Goal: Information Seeking & Learning: Learn about a topic

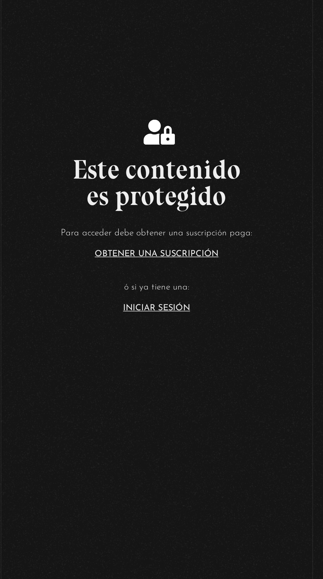
click at [158, 306] on link "Iniciar Sesión" at bounding box center [162, 303] width 42 height 5
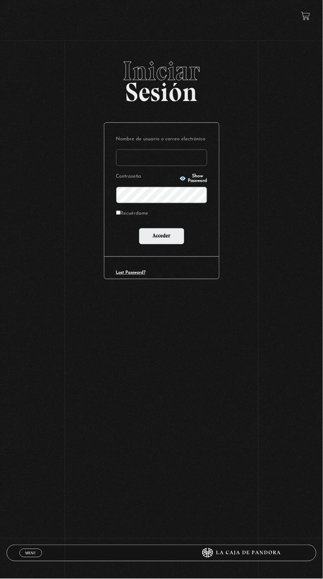
click at [144, 166] on input "Nombre de usuario o correo electrónico" at bounding box center [161, 157] width 91 height 16
type input "jbermc@gmail.com"
click at [139, 228] on input "Acceder" at bounding box center [162, 236] width 46 height 16
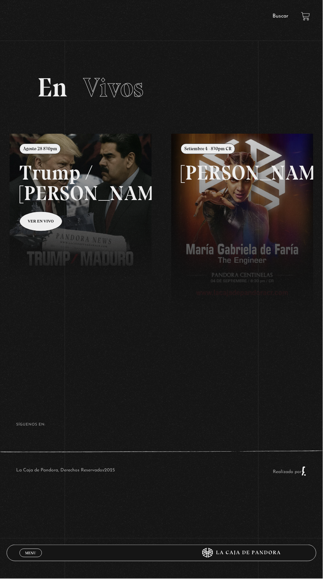
click at [22, 554] on link "Menu Cerrar" at bounding box center [30, 553] width 22 height 9
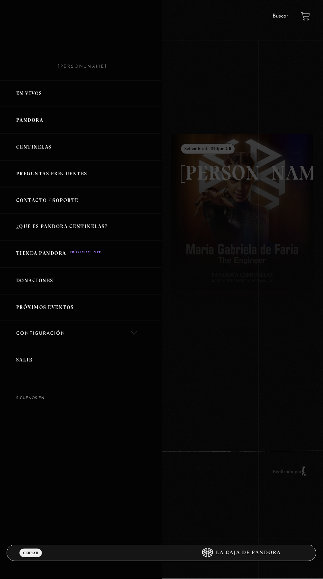
click at [245, 126] on div at bounding box center [161, 289] width 323 height 579
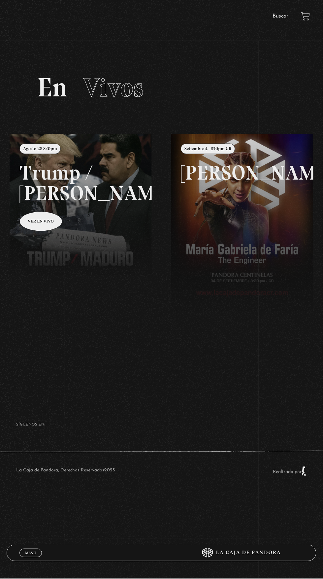
click at [280, 17] on link "Buscar" at bounding box center [281, 16] width 16 height 5
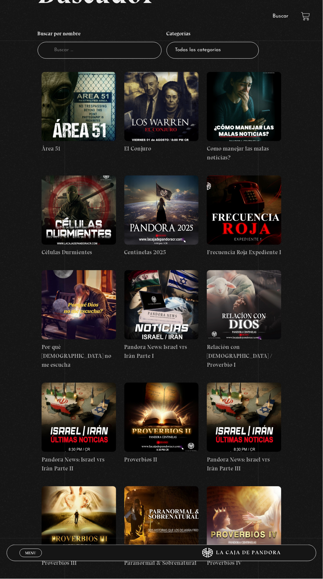
scroll to position [82, 0]
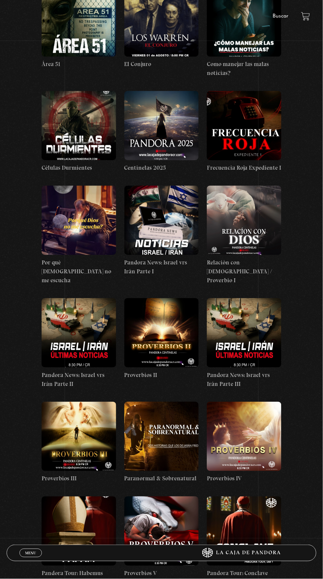
click at [167, 428] on figure at bounding box center [161, 436] width 75 height 69
